Goal: Task Accomplishment & Management: Manage account settings

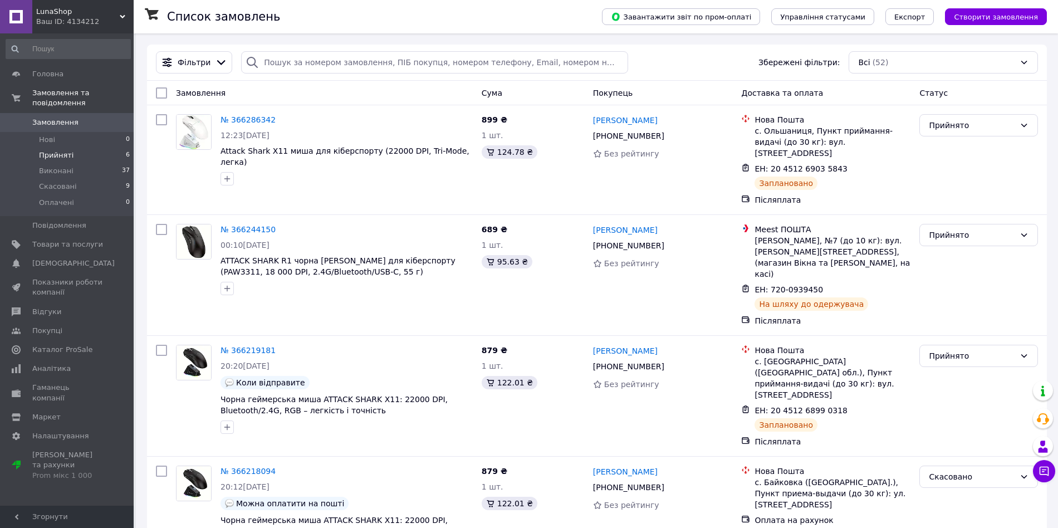
click at [74, 154] on li "Прийняті 6" at bounding box center [68, 156] width 136 height 16
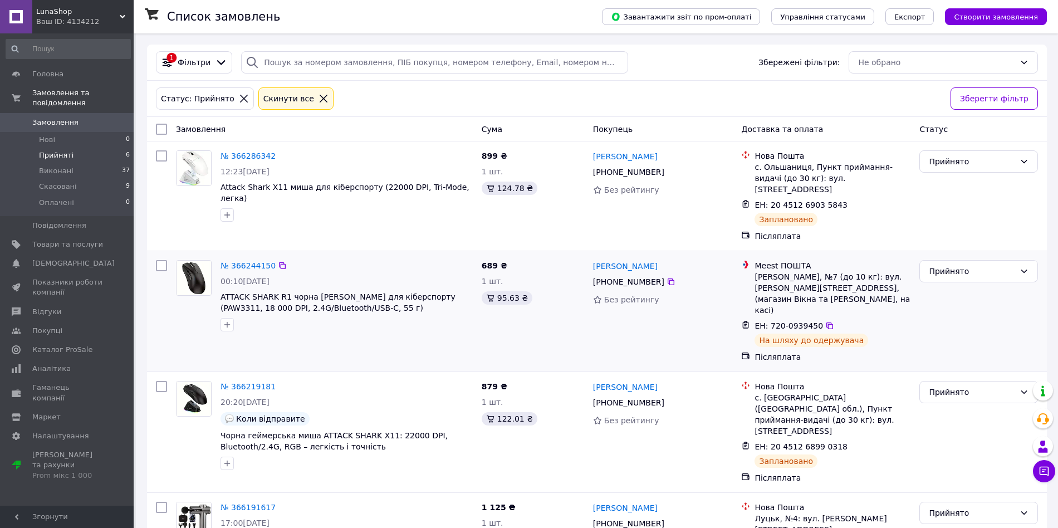
scroll to position [253, 0]
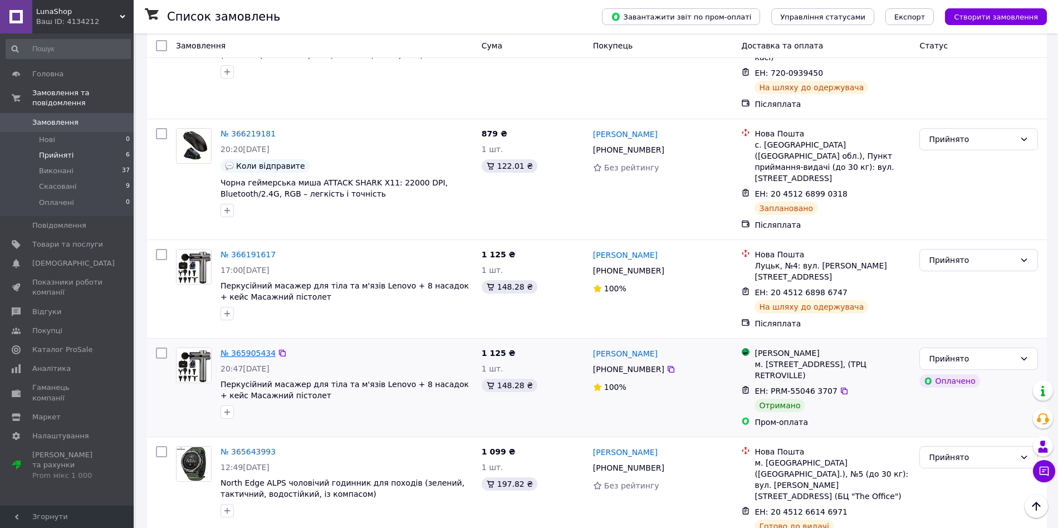
click at [252, 349] on link "№ 365905434" at bounding box center [248, 353] width 55 height 9
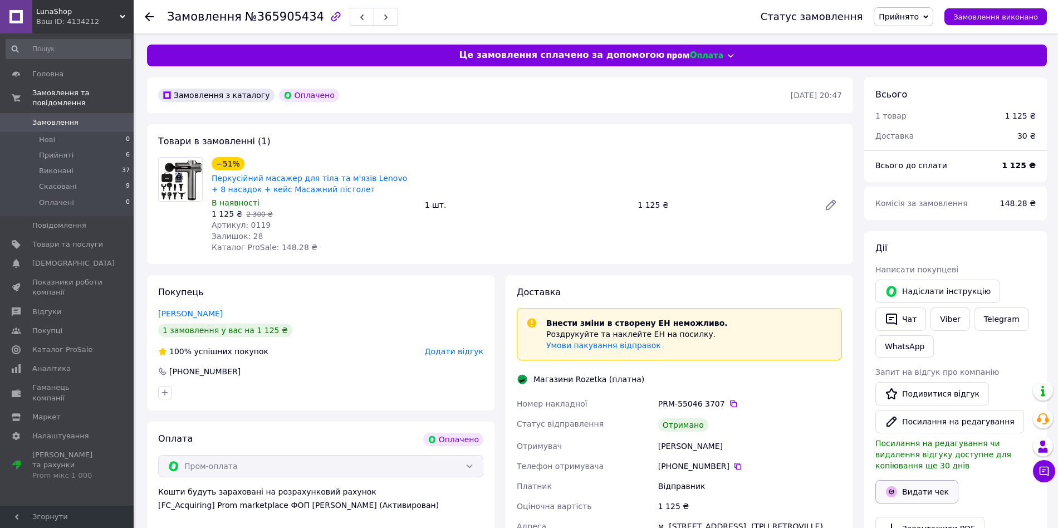
click at [928, 486] on button "Видати чек" at bounding box center [917, 491] width 83 height 23
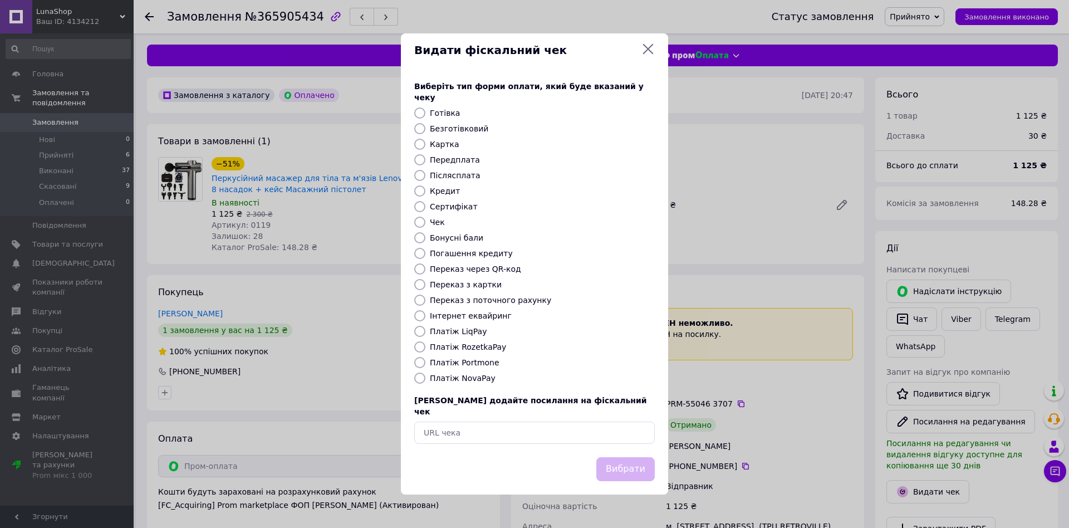
click at [473, 343] on label "Платіж RozetkaPay" at bounding box center [468, 347] width 76 height 9
click at [426, 342] on input "Платіж RozetkaPay" at bounding box center [419, 346] width 11 height 11
radio input "true"
click at [636, 457] on button "Вибрати" at bounding box center [626, 469] width 58 height 24
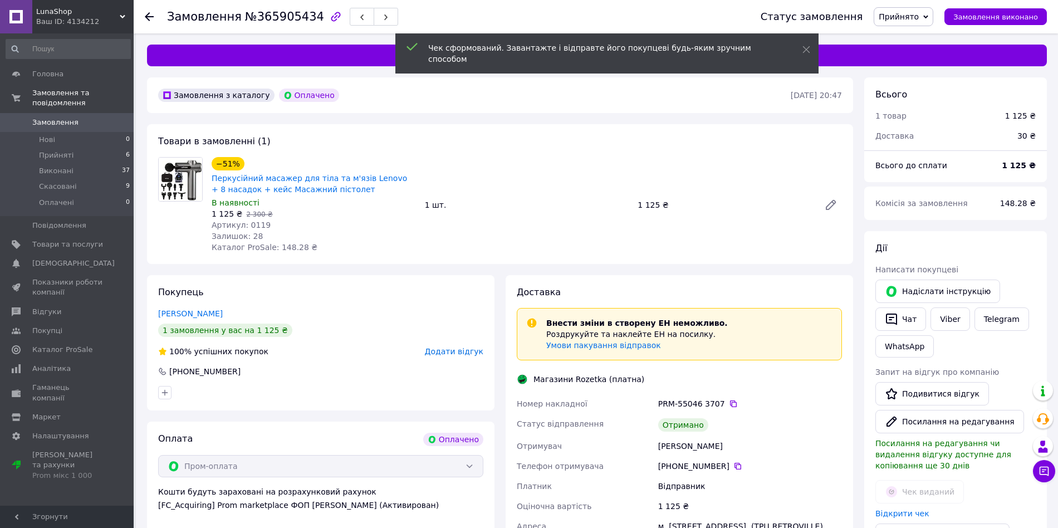
click at [460, 355] on span "Додати відгук" at bounding box center [454, 351] width 58 height 9
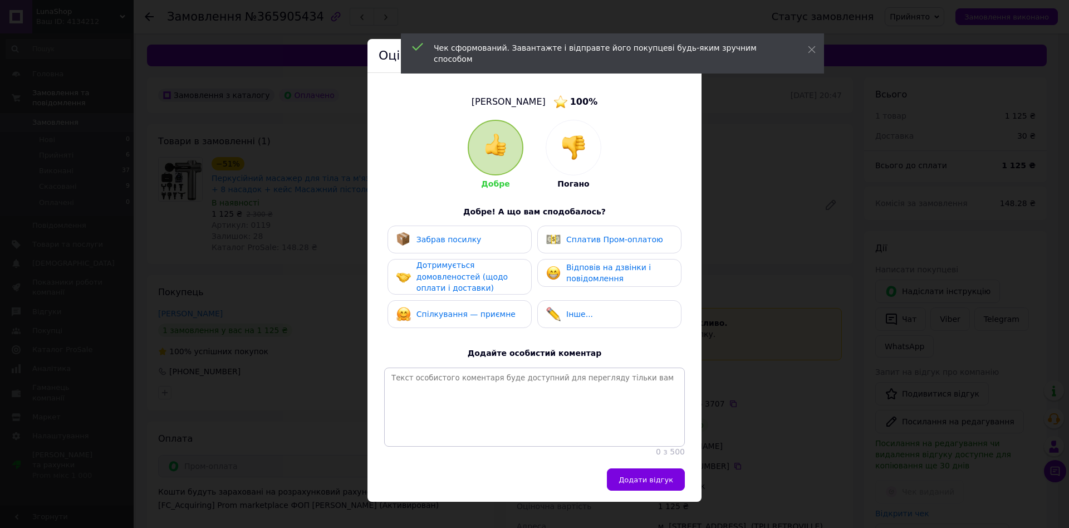
drag, startPoint x: 492, startPoint y: 245, endPoint x: 491, endPoint y: 266, distance: 21.2
click at [492, 246] on div "Забрав посилку" at bounding box center [460, 240] width 144 height 28
click at [489, 268] on div "Дотримується домовленостей (щодо оплати і доставки)" at bounding box center [470, 277] width 106 height 35
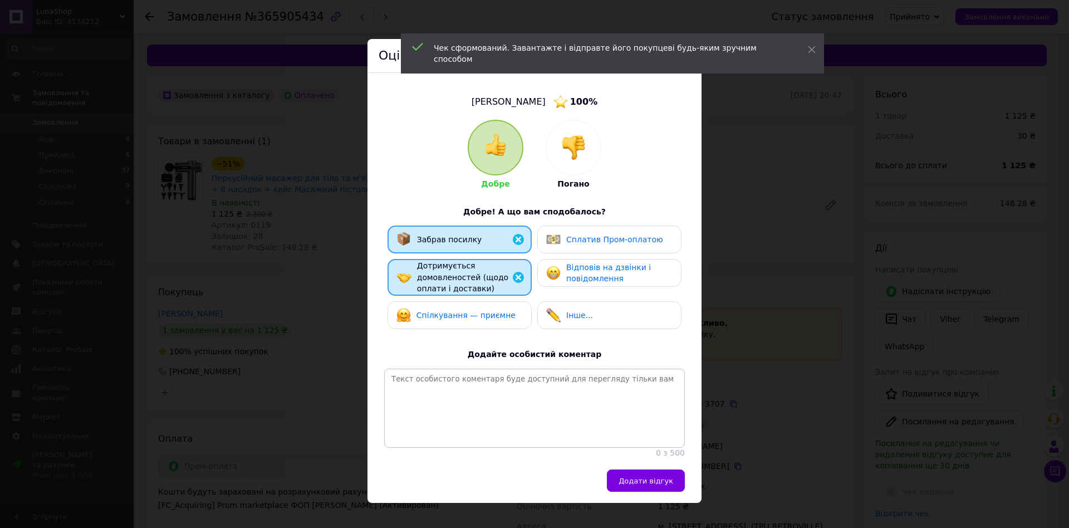
drag, startPoint x: 490, startPoint y: 300, endPoint x: 530, endPoint y: 287, distance: 41.9
click at [491, 301] on div "Спілкування — приємне" at bounding box center [460, 315] width 144 height 28
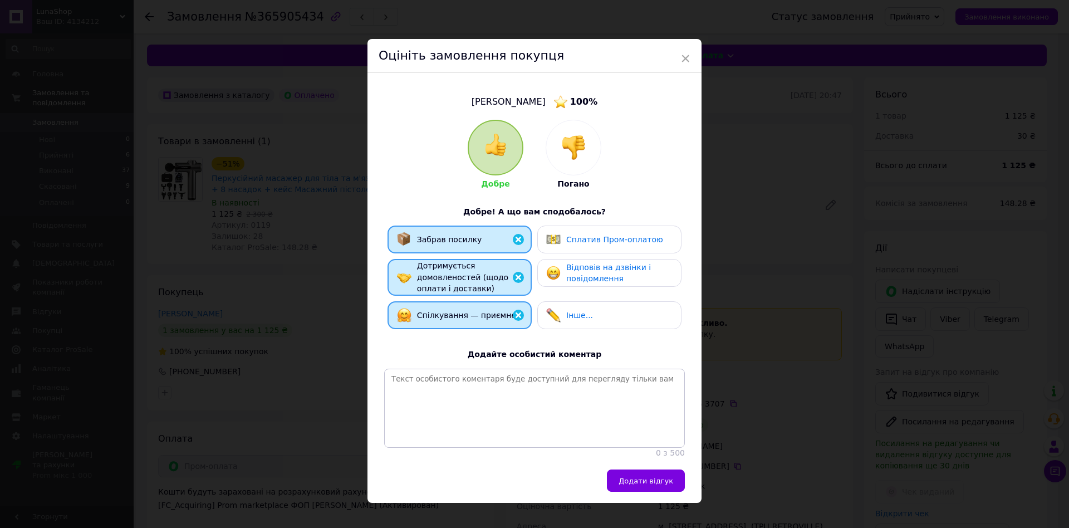
drag, startPoint x: 564, startPoint y: 277, endPoint x: 571, endPoint y: 261, distance: 17.7
click at [564, 277] on div "Відповів на дзвінки і повідомлення" at bounding box center [609, 273] width 126 height 23
drag, startPoint x: 584, startPoint y: 240, endPoint x: 591, endPoint y: 259, distance: 20.6
click at [584, 241] on span "Сплатив Пром-оплатою" at bounding box center [614, 239] width 97 height 9
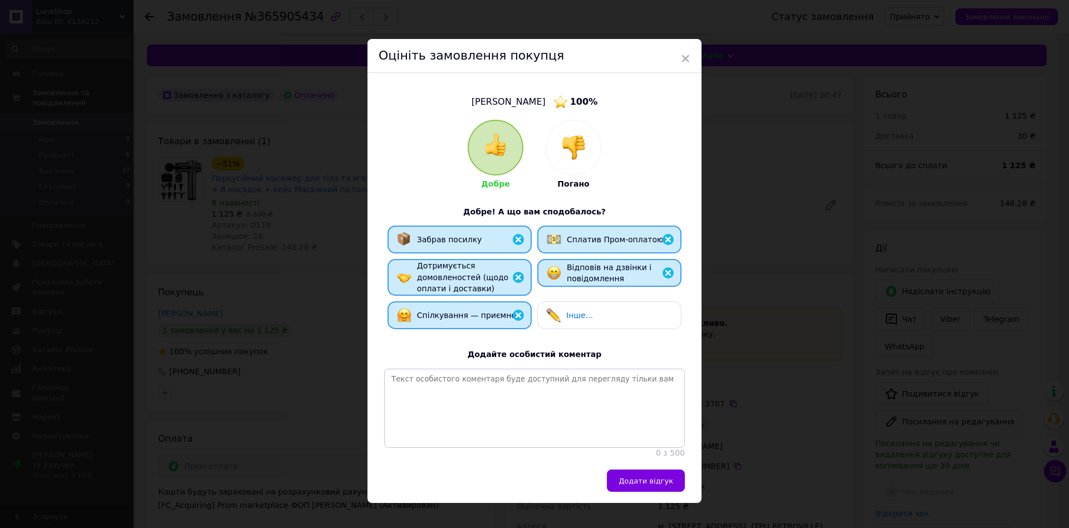
scroll to position [10, 0]
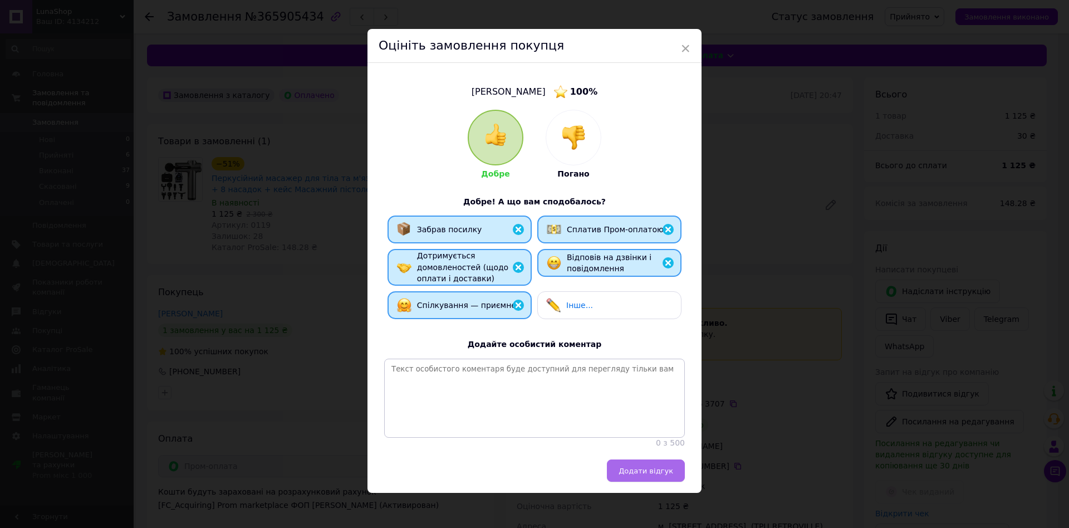
click at [645, 467] on span "Додати відгук" at bounding box center [646, 471] width 55 height 8
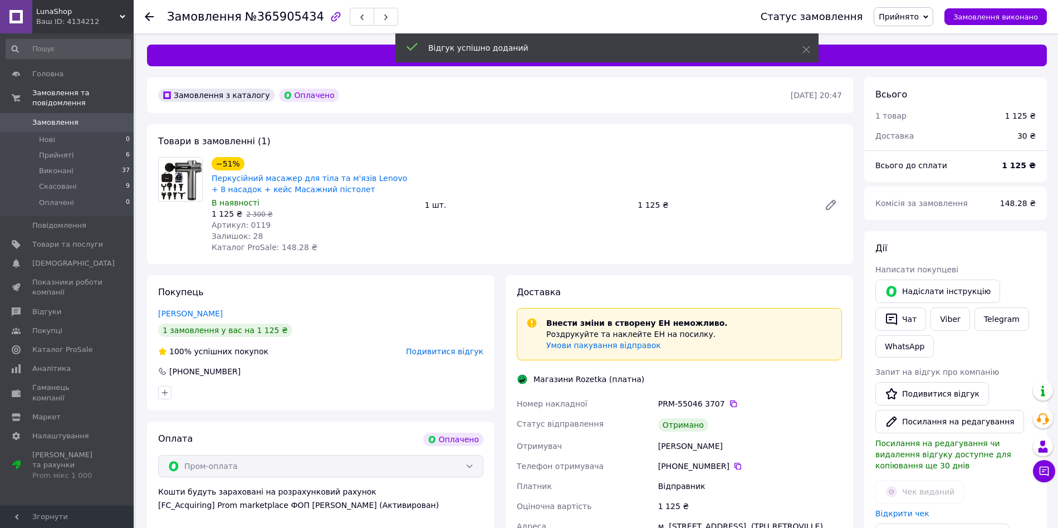
click at [281, 18] on span "№365905434" at bounding box center [284, 16] width 79 height 13
click at [282, 18] on span "№365905434" at bounding box center [284, 16] width 79 height 13
copy span "365905434"
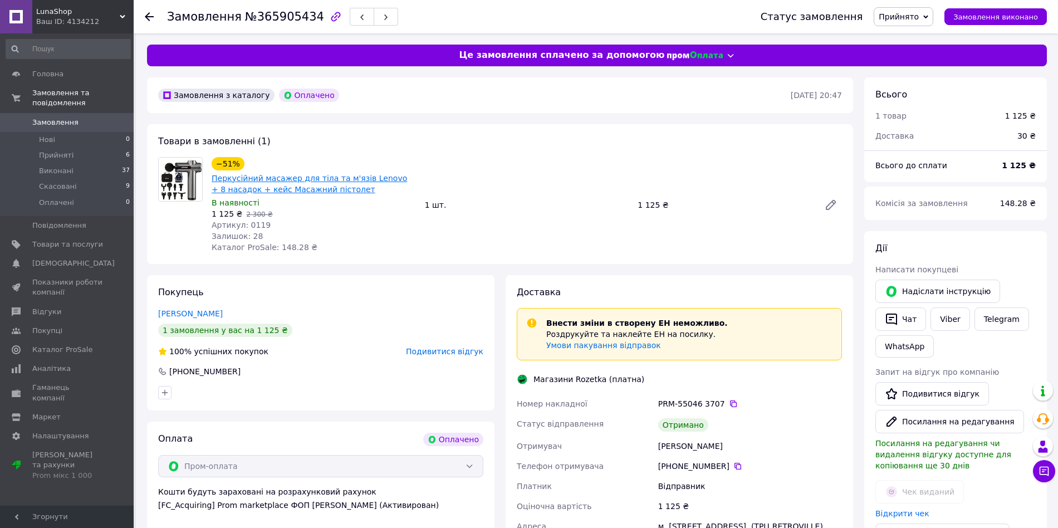
drag, startPoint x: 514, startPoint y: 172, endPoint x: 261, endPoint y: 181, distance: 252.5
click at [512, 172] on div "−51% Перкусійний масажер для тіла та м'язів Lenovo + 8 насадок + кейс Масажний …" at bounding box center [526, 205] width 639 height 100
click at [81, 153] on li "Прийняті 6" at bounding box center [68, 156] width 136 height 16
